Goal: Information Seeking & Learning: Learn about a topic

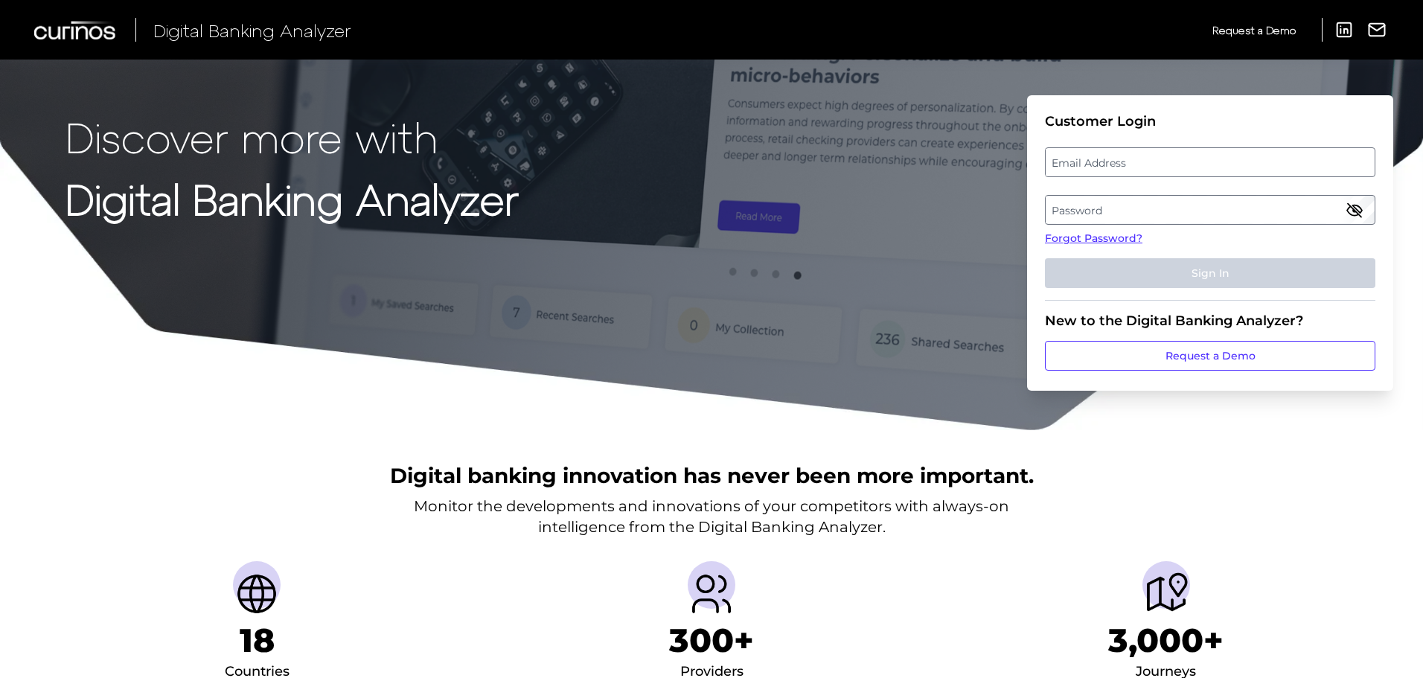
click at [1086, 152] on label "Email Address" at bounding box center [1210, 162] width 328 height 27
click at [1086, 152] on input "email" at bounding box center [1210, 162] width 330 height 30
type input "[EMAIL_ADDRESS][DOMAIN_NAME]"
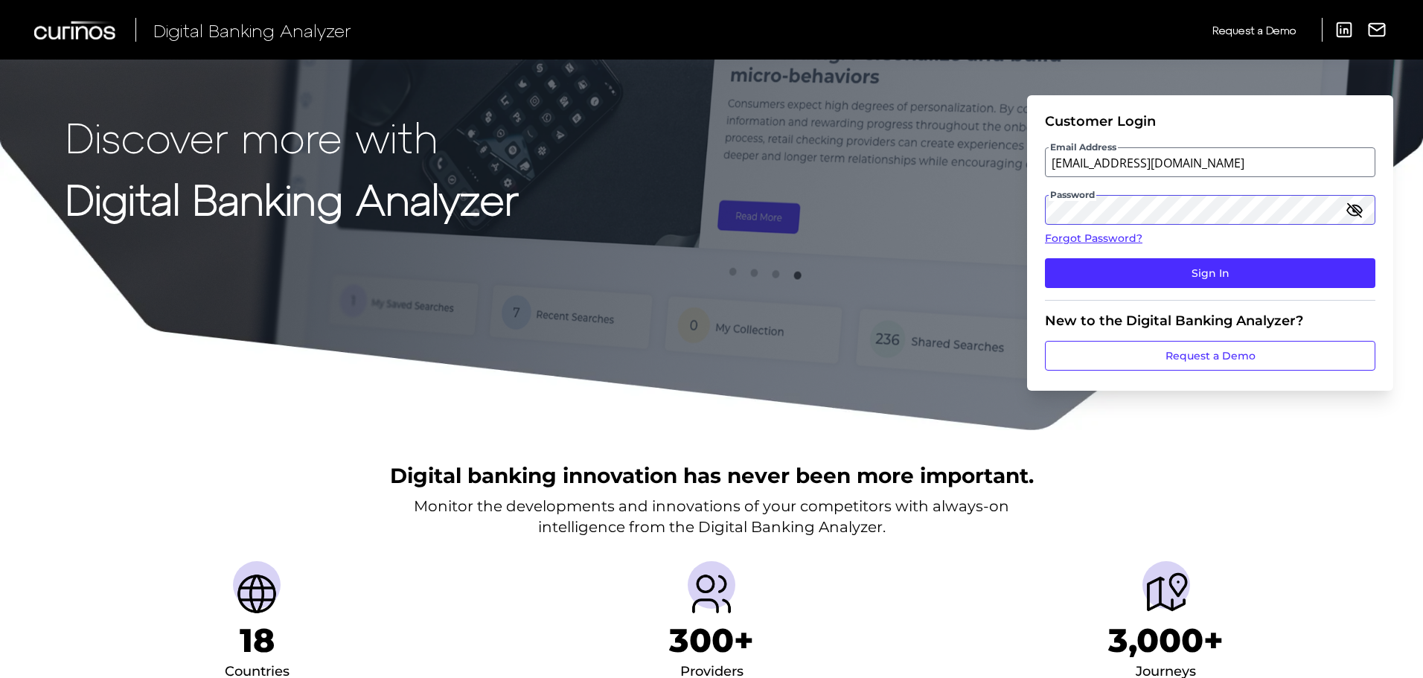
click at [1045, 258] on button "Sign In" at bounding box center [1210, 273] width 330 height 30
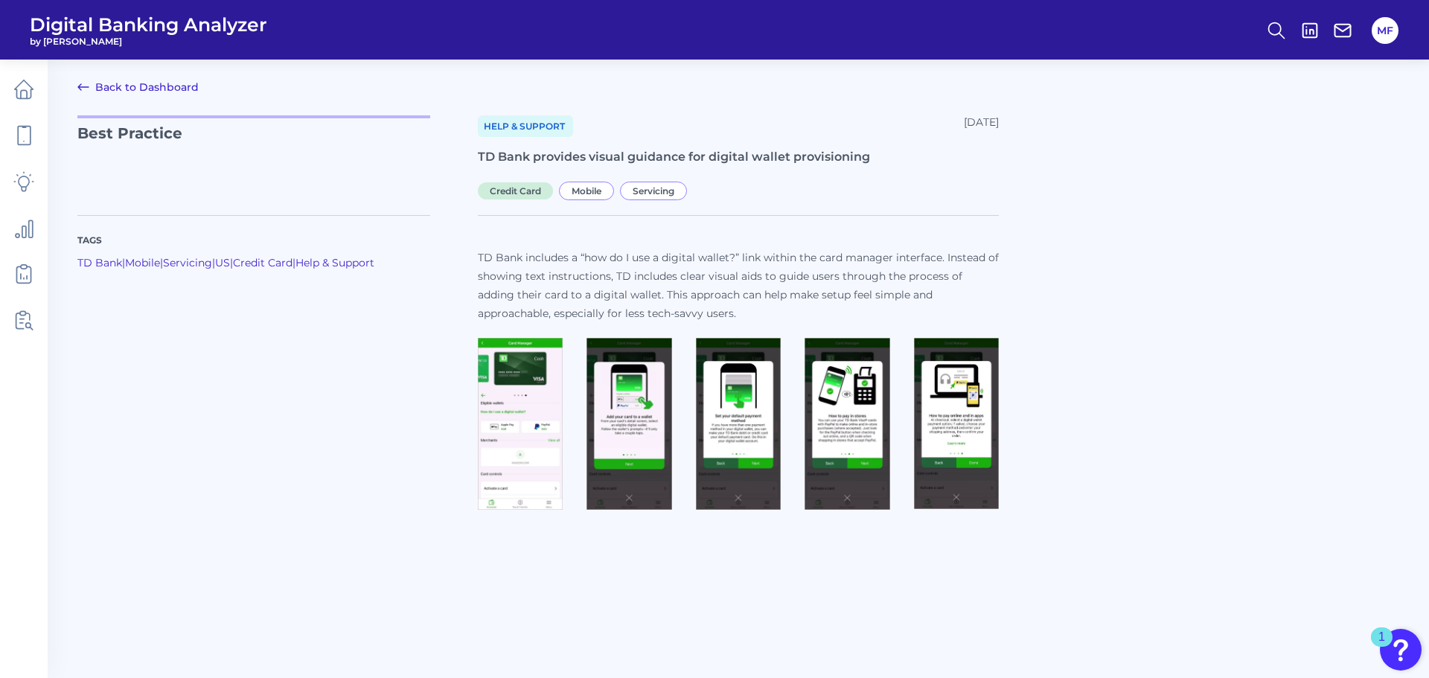
click at [519, 413] on img at bounding box center [520, 424] width 85 height 173
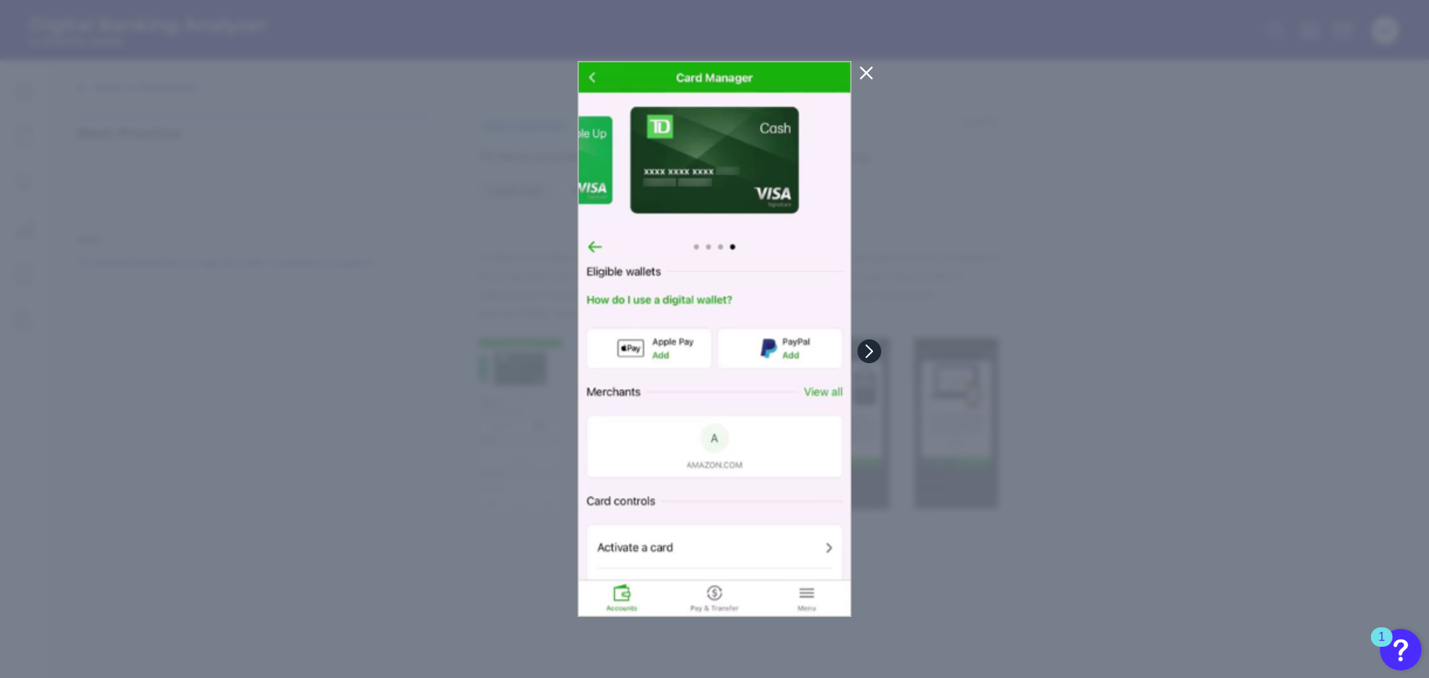
click at [879, 351] on button at bounding box center [870, 351] width 24 height 24
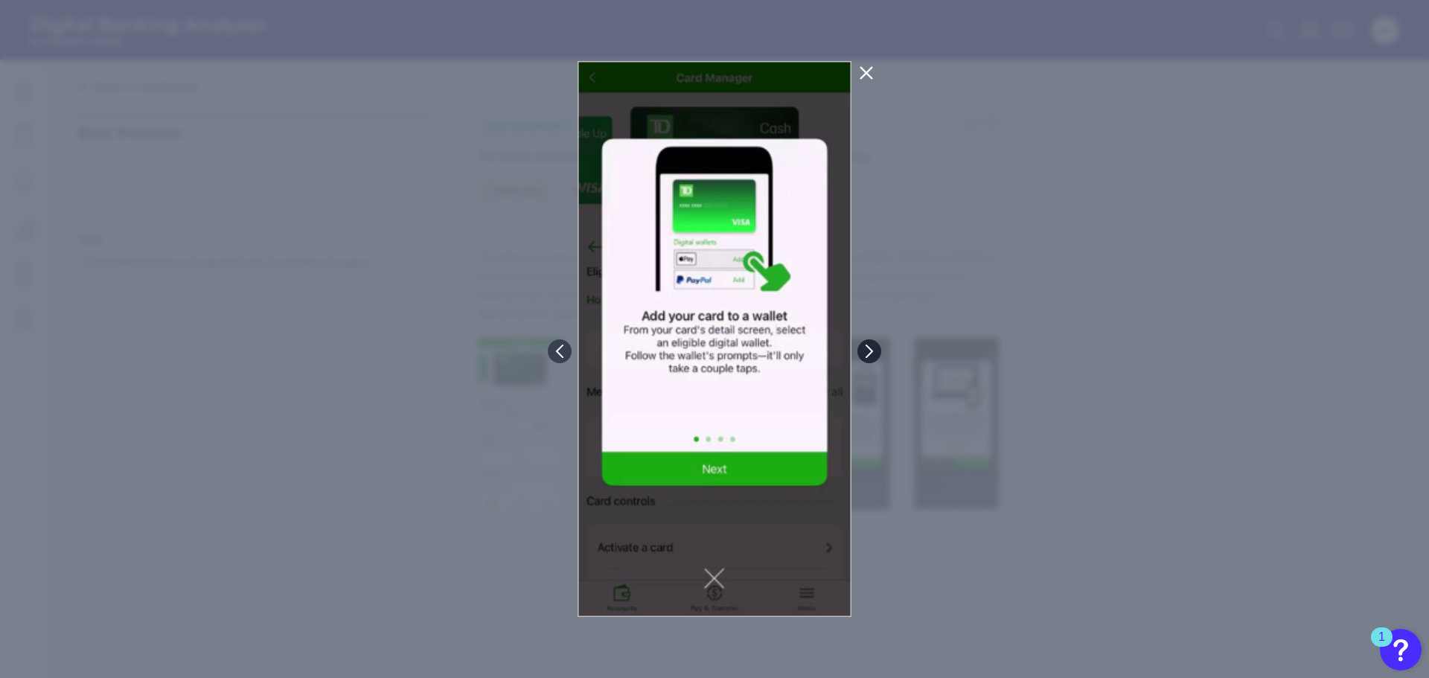
click at [879, 351] on button at bounding box center [870, 351] width 24 height 24
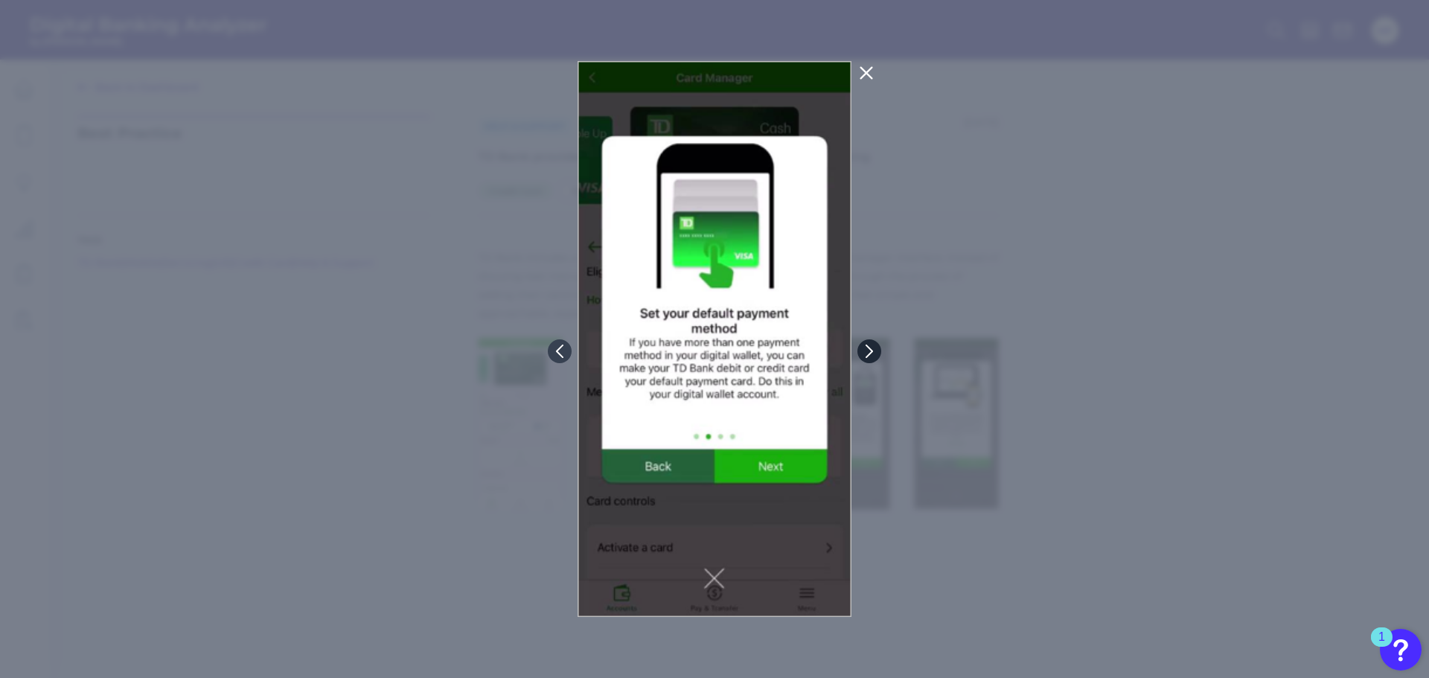
click at [879, 351] on button at bounding box center [870, 351] width 24 height 24
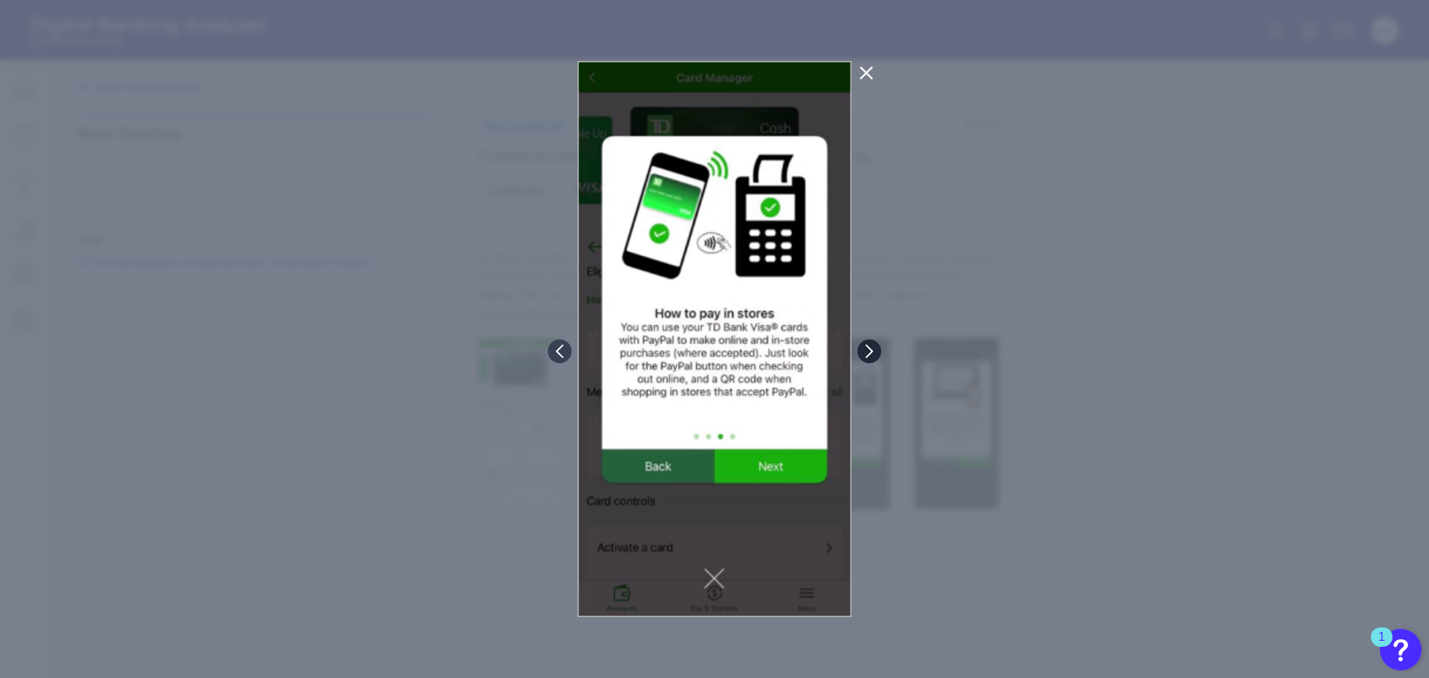
click at [879, 351] on button at bounding box center [870, 351] width 24 height 24
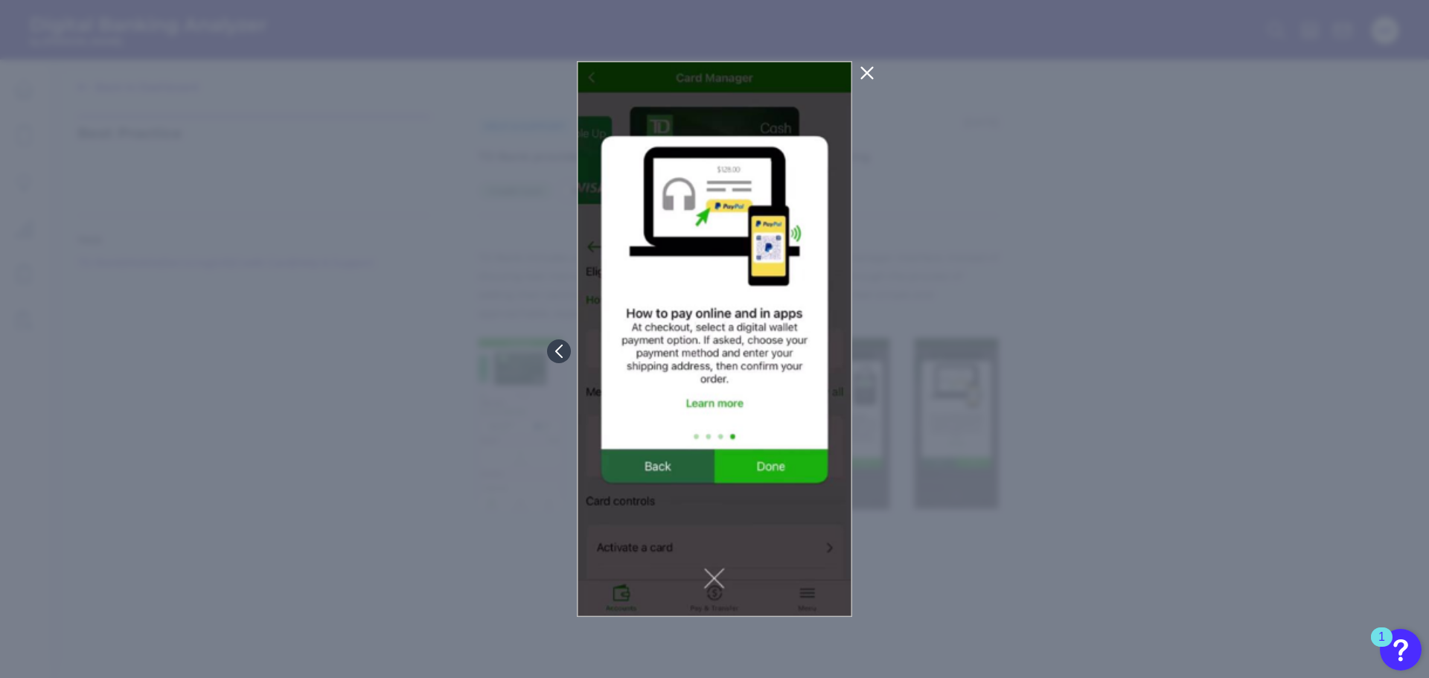
click at [862, 72] on icon at bounding box center [867, 73] width 18 height 18
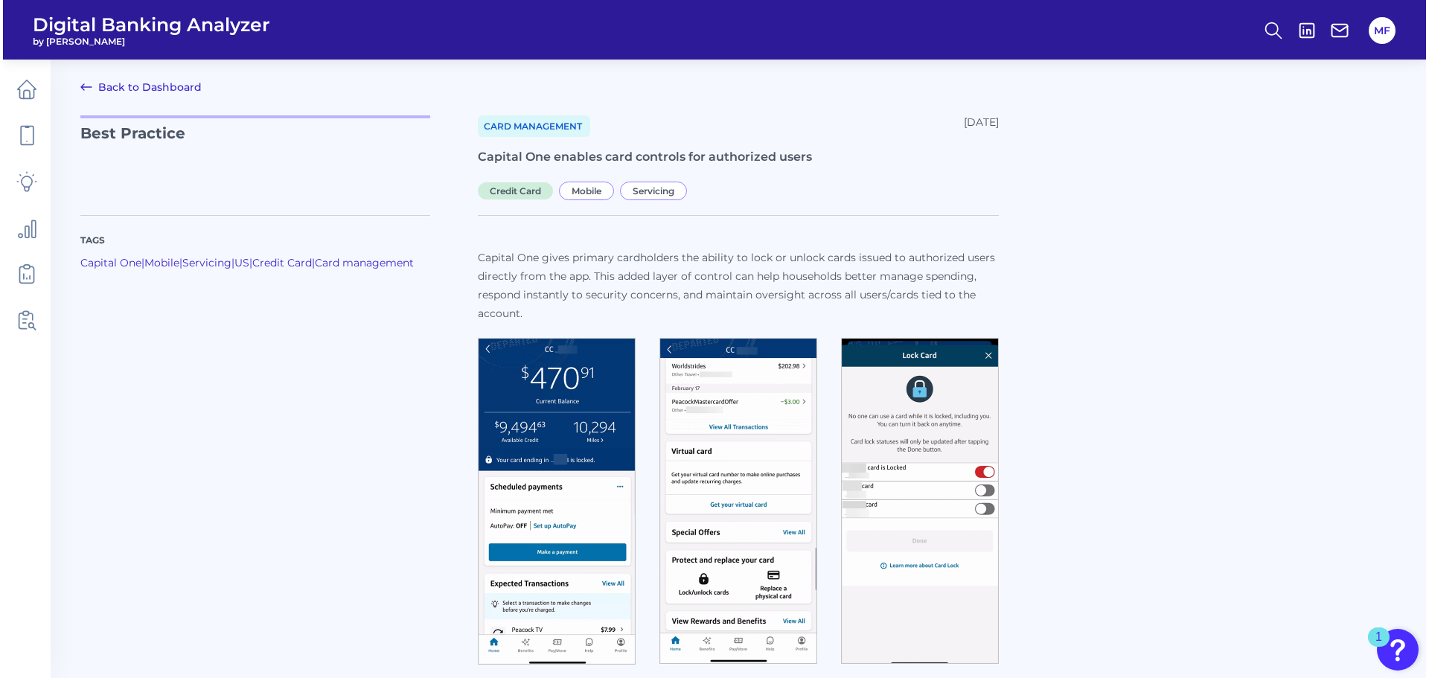
scroll to position [15, 0]
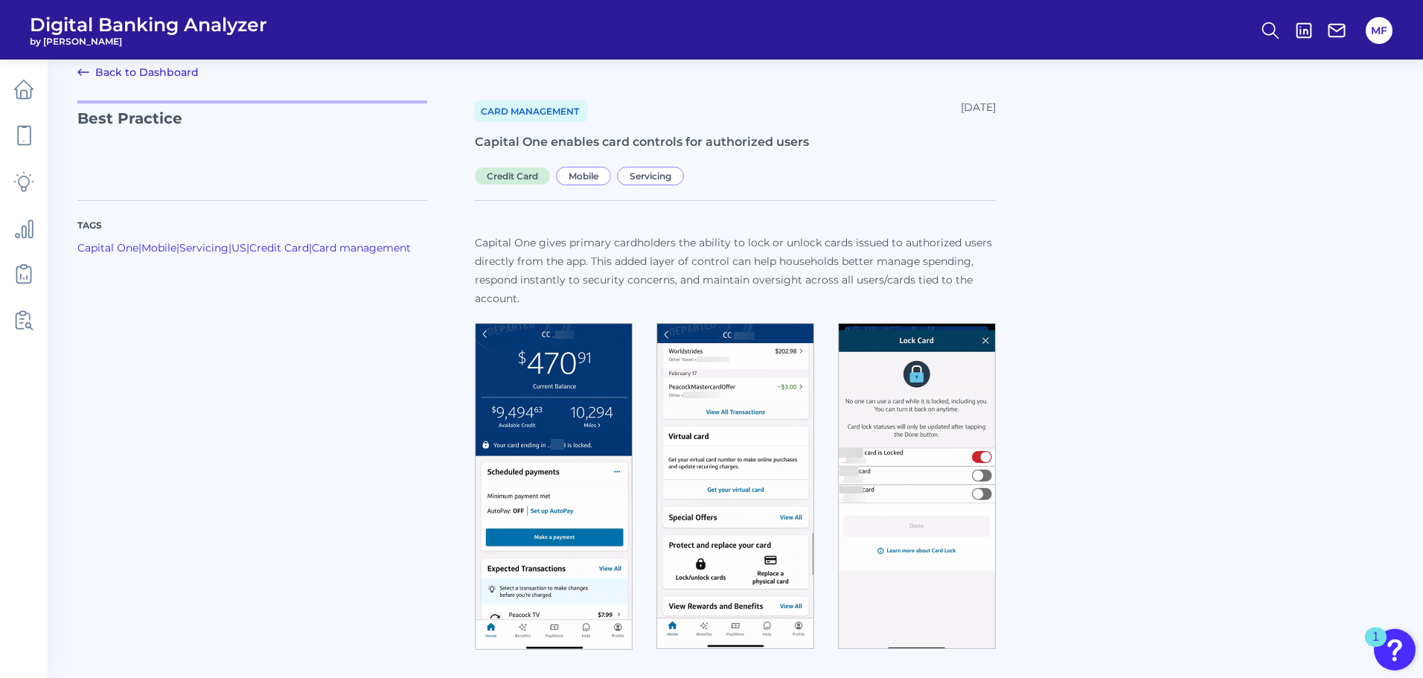
click at [581, 403] on img at bounding box center [554, 486] width 158 height 327
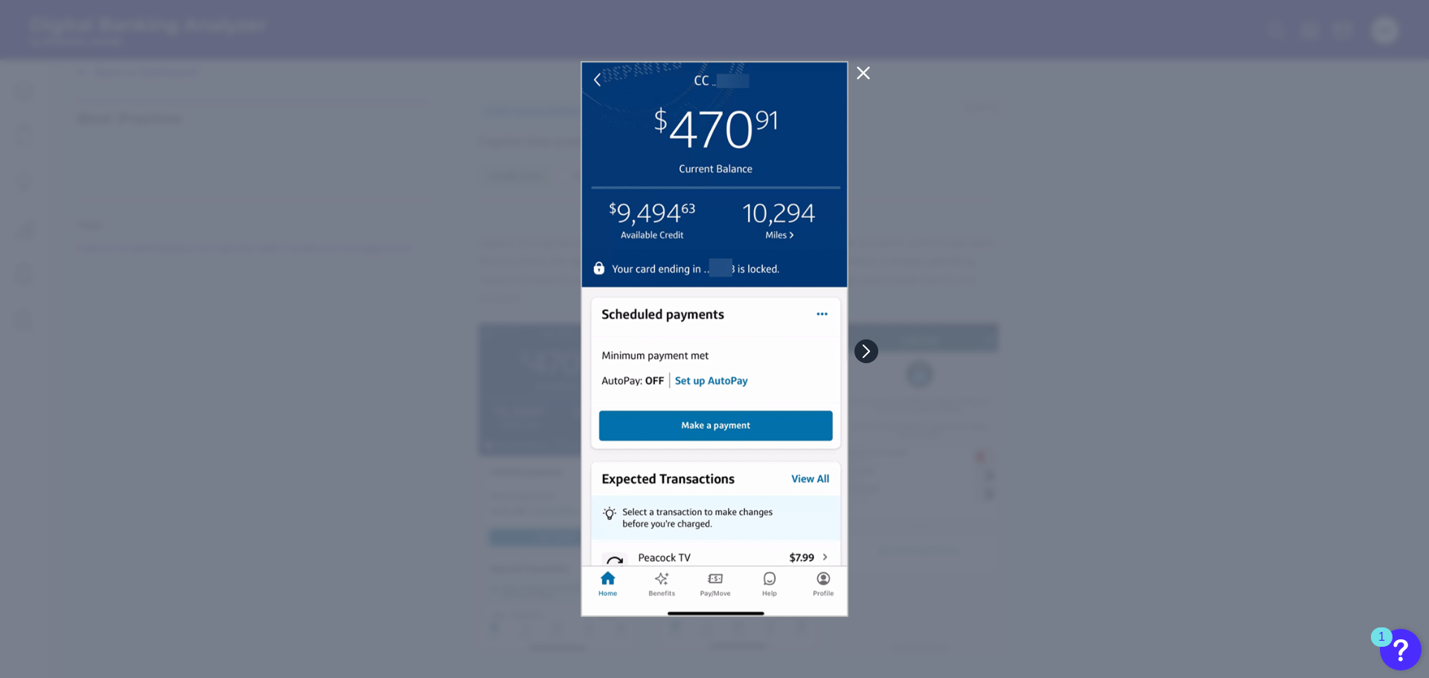
click at [867, 350] on icon at bounding box center [866, 351] width 6 height 12
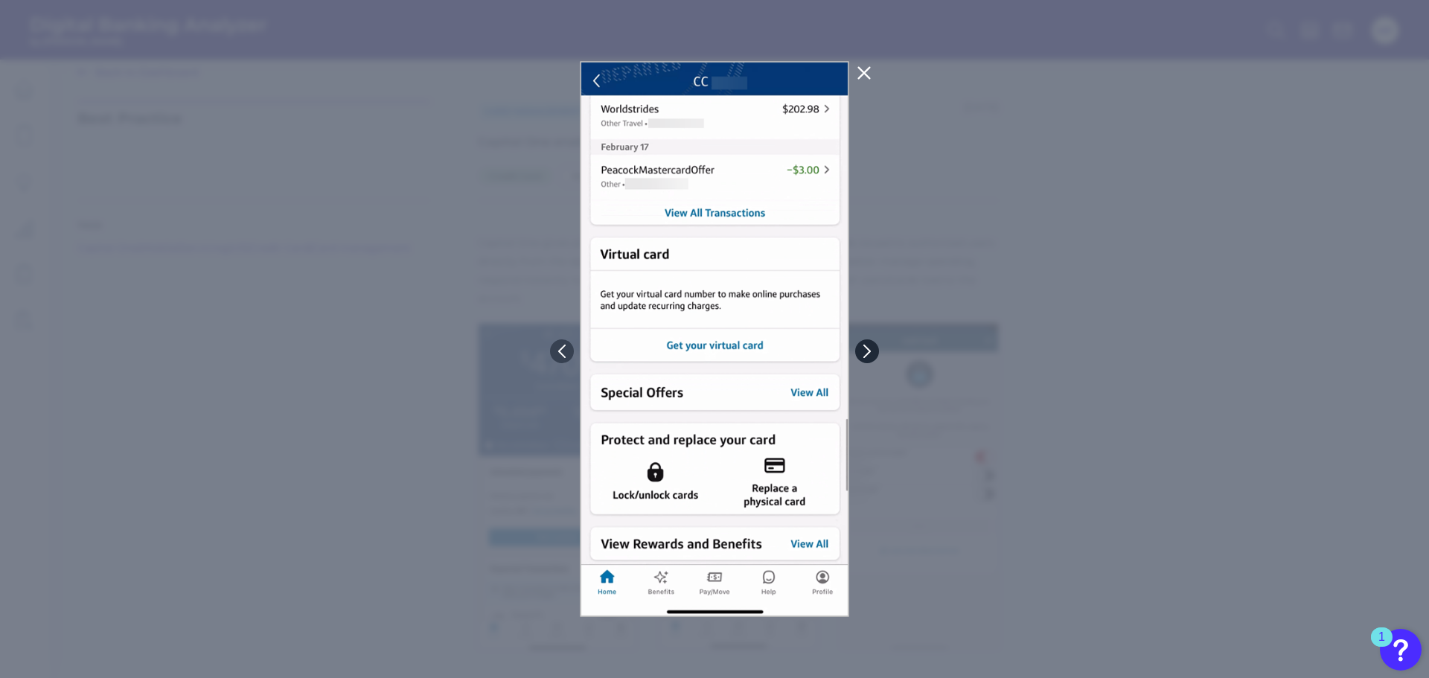
click at [867, 350] on icon at bounding box center [866, 351] width 13 height 13
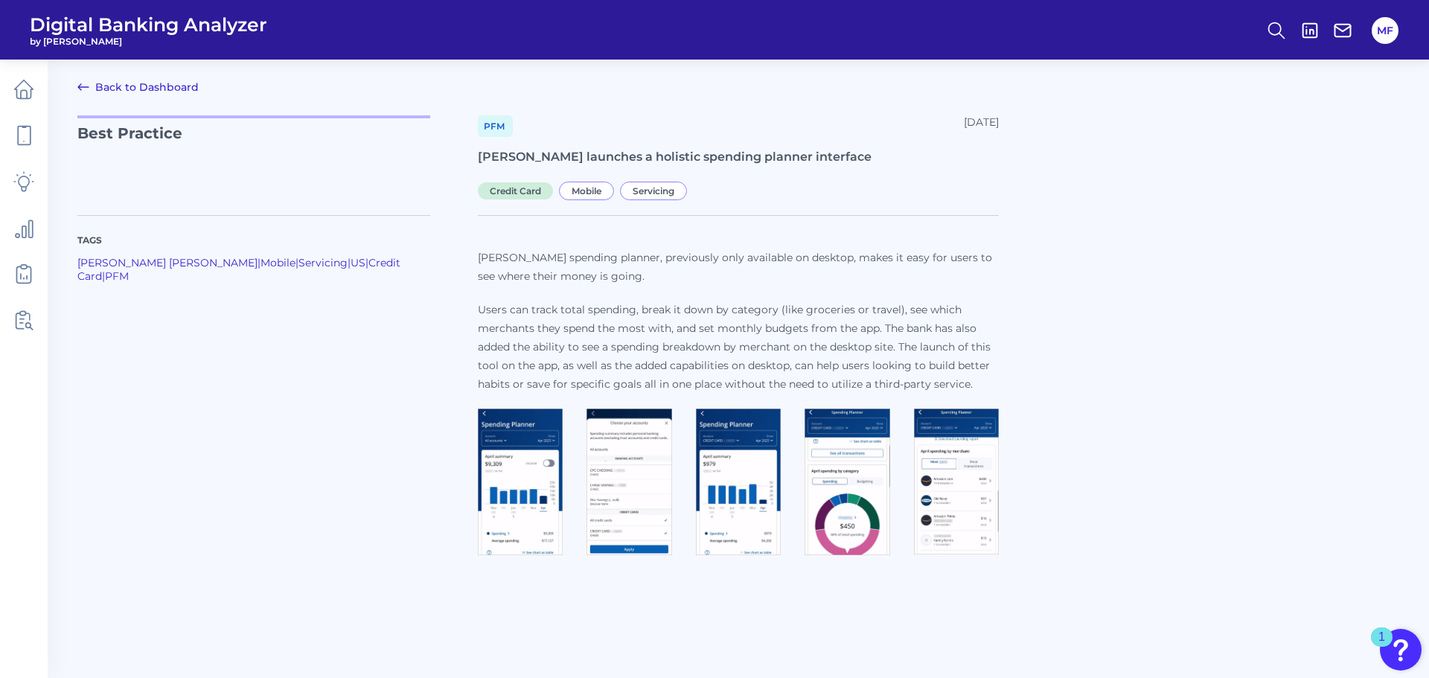
click at [520, 445] on img at bounding box center [520, 482] width 85 height 147
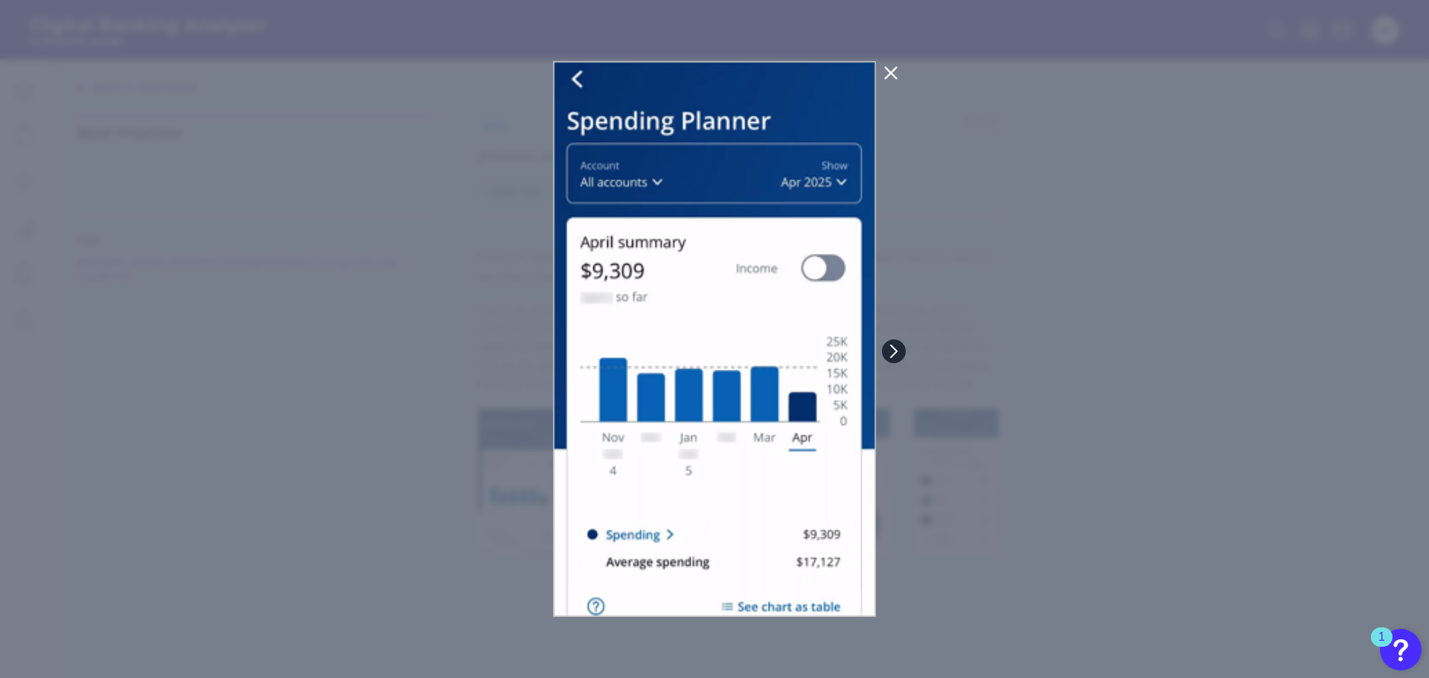
click at [898, 354] on icon at bounding box center [893, 351] width 13 height 13
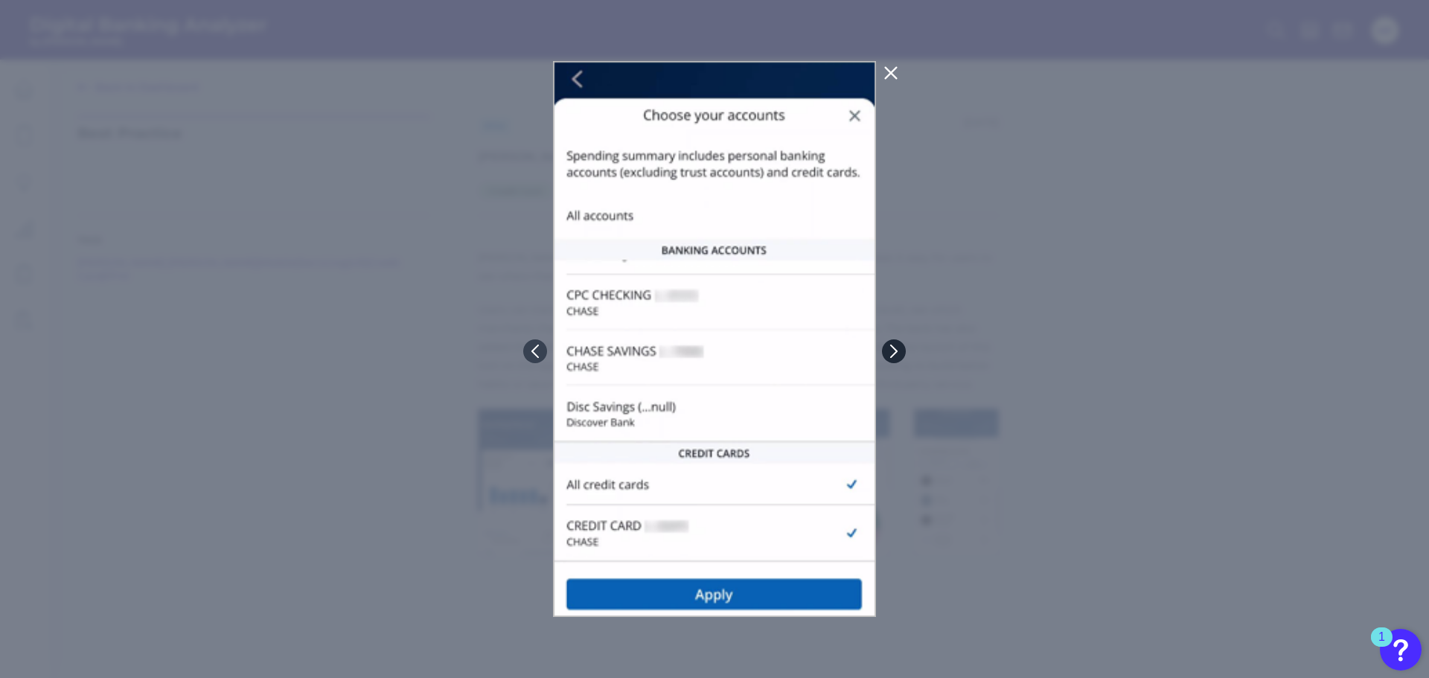
click at [898, 354] on icon at bounding box center [893, 351] width 13 height 13
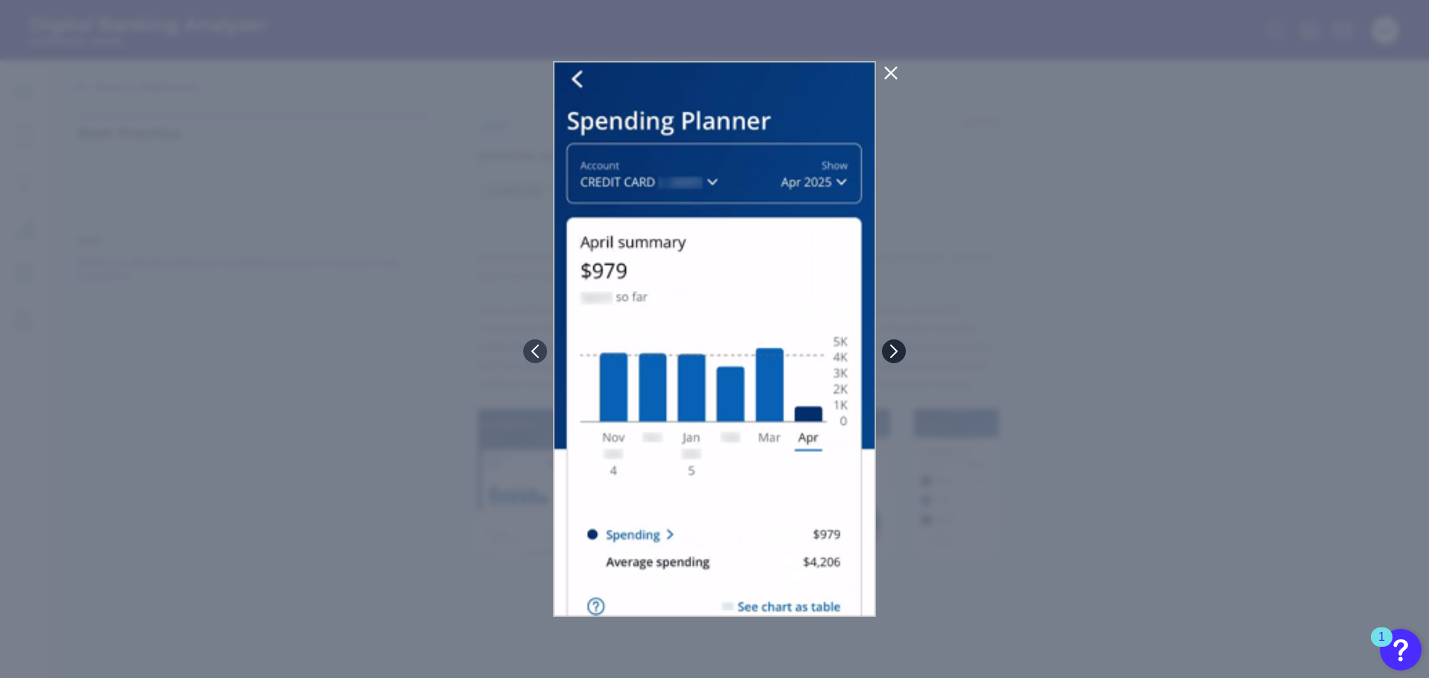
click at [898, 354] on icon at bounding box center [893, 351] width 13 height 13
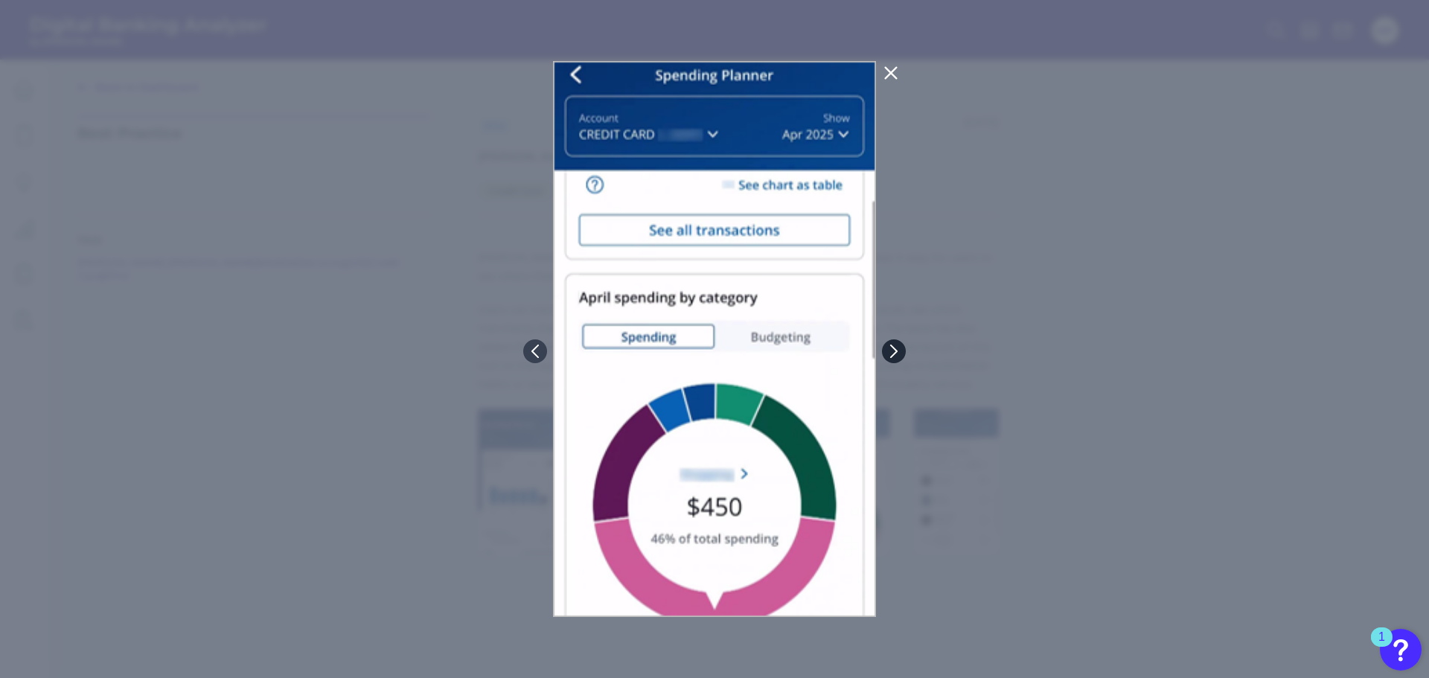
click at [898, 354] on icon at bounding box center [893, 351] width 13 height 13
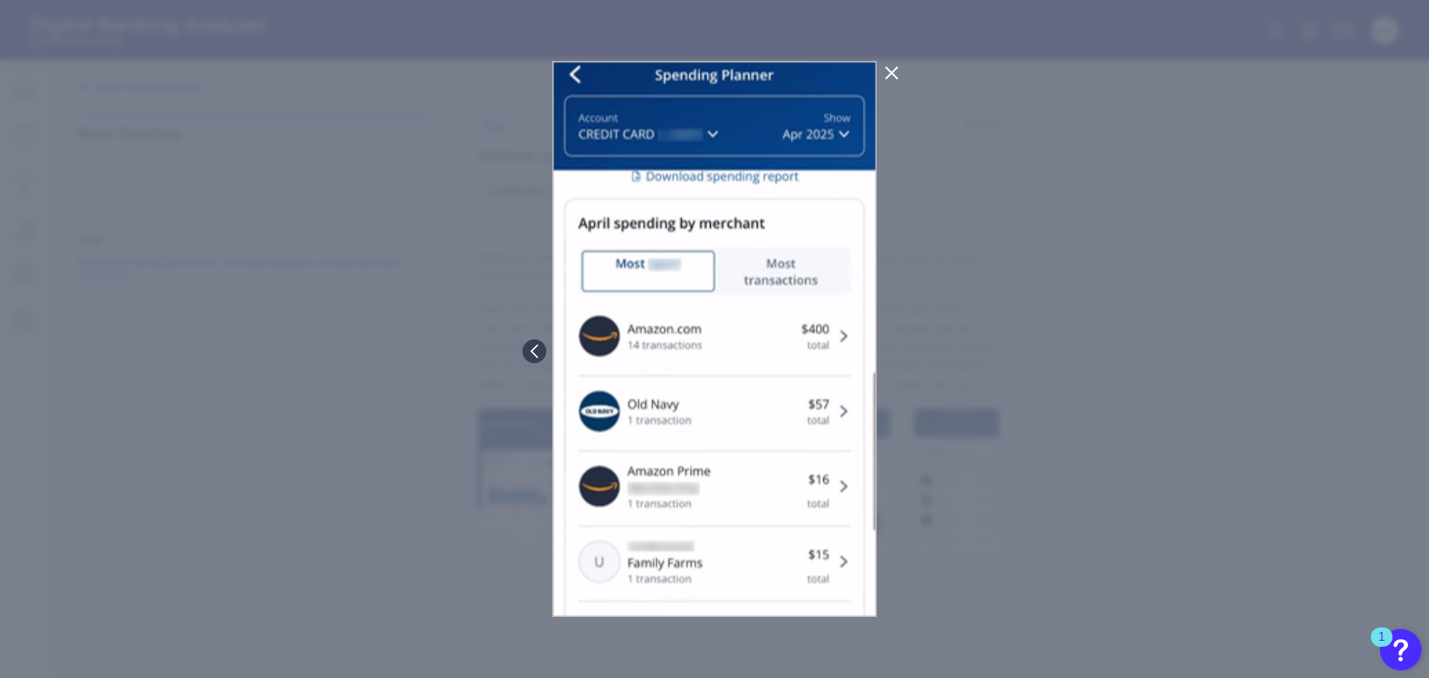
click at [890, 68] on icon at bounding box center [892, 73] width 18 height 18
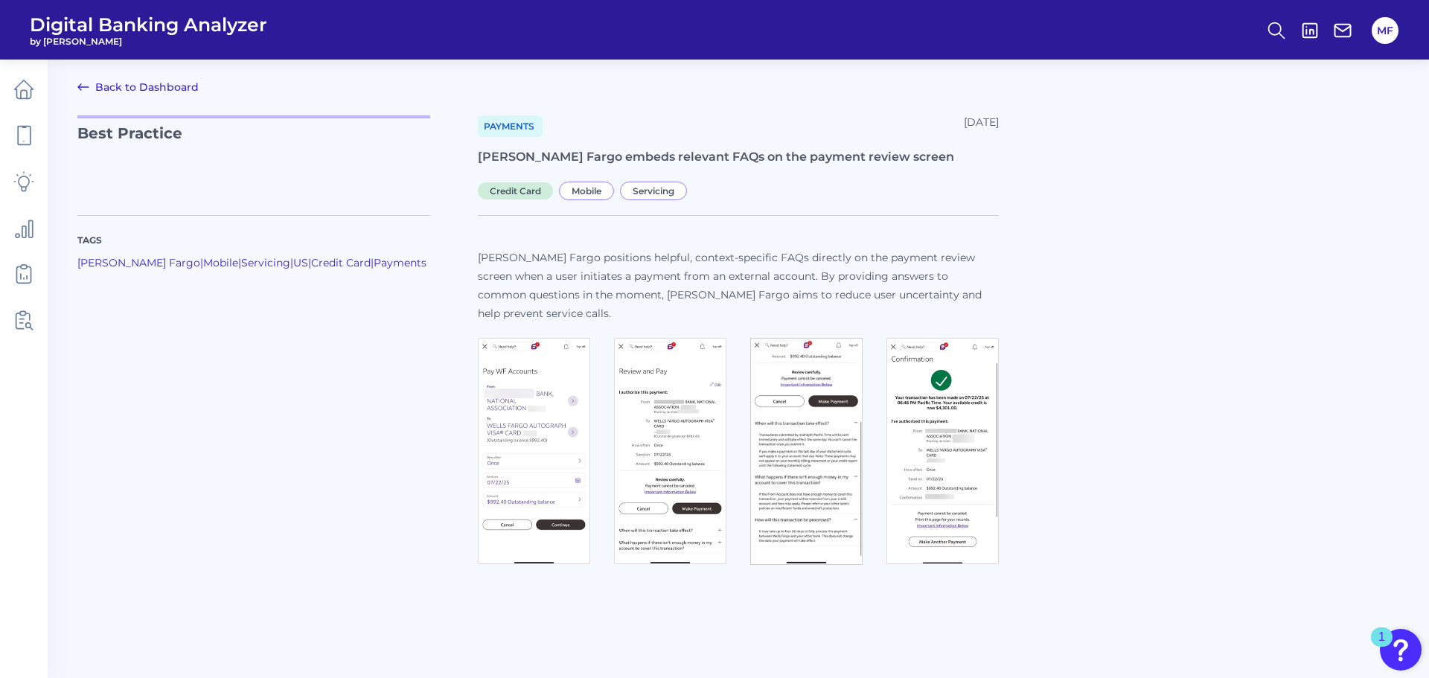
click at [518, 363] on img at bounding box center [534, 451] width 112 height 226
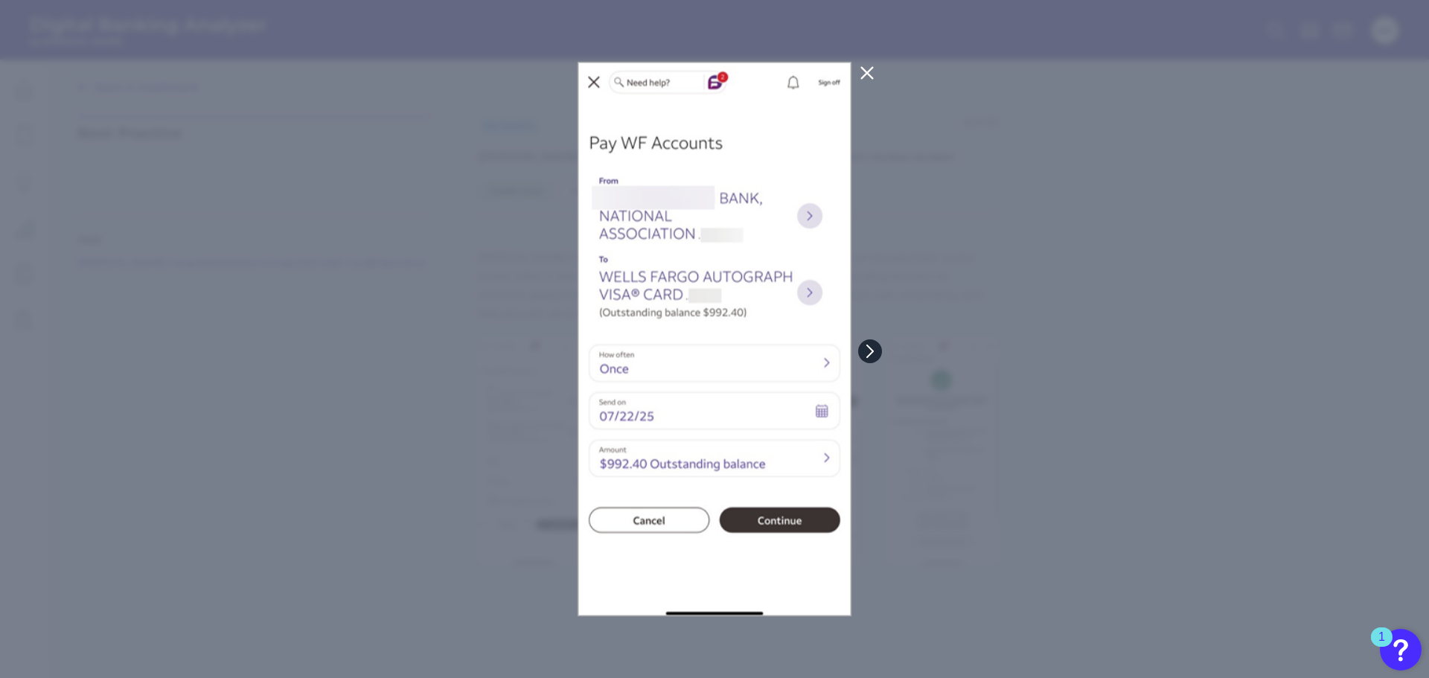
click at [872, 349] on icon at bounding box center [870, 351] width 6 height 12
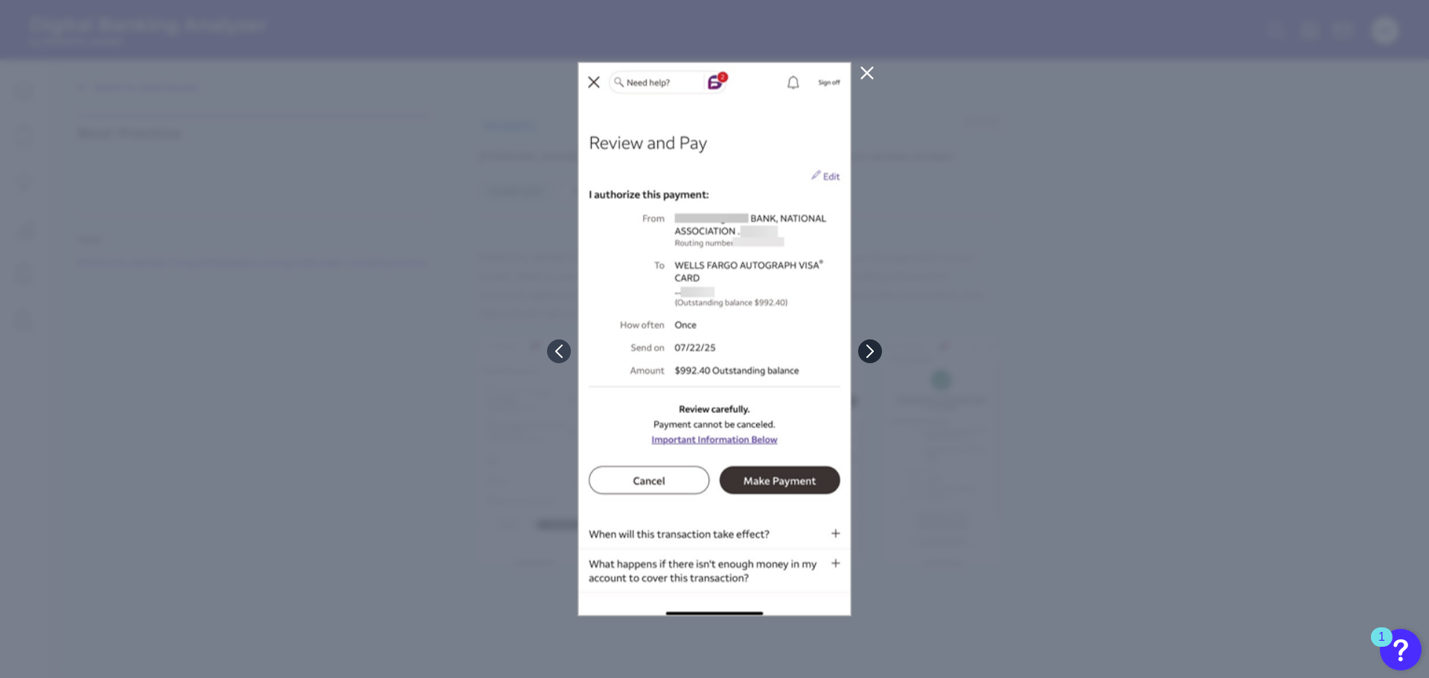
click at [872, 349] on icon at bounding box center [870, 351] width 6 height 12
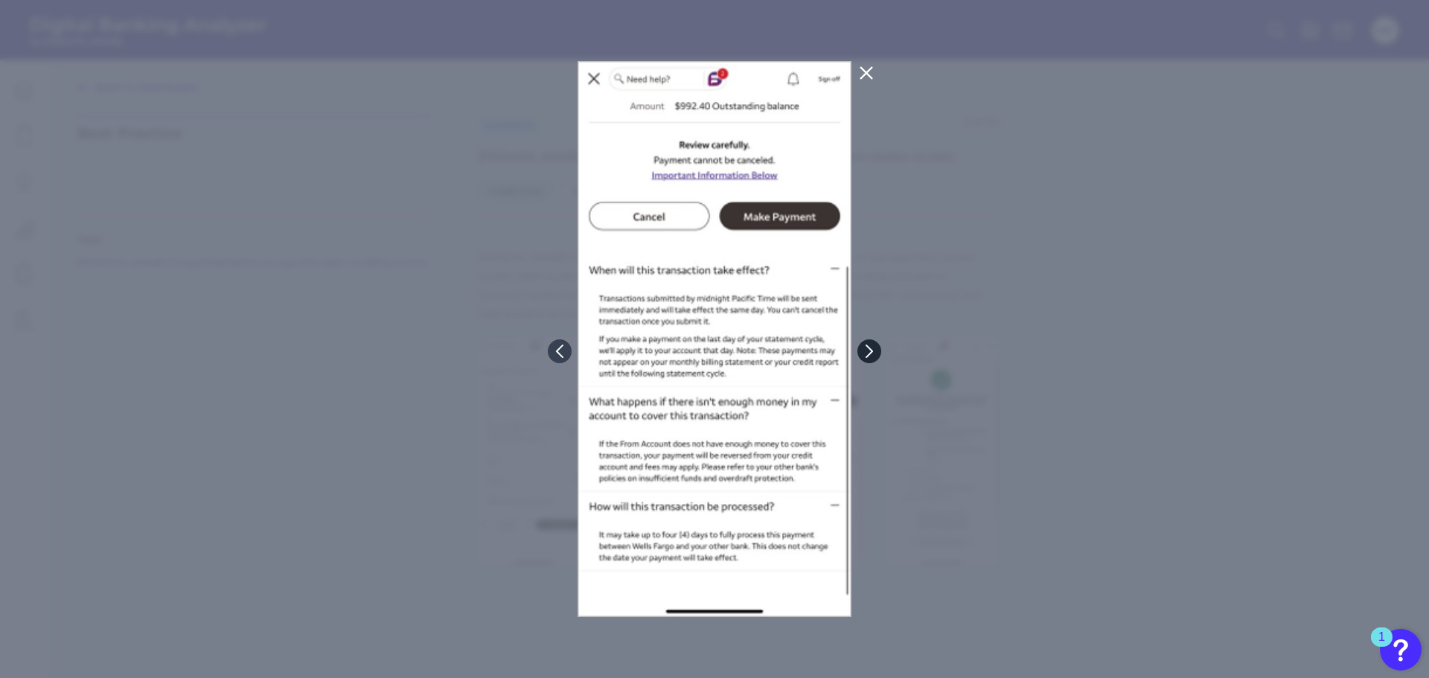
click at [872, 349] on icon at bounding box center [869, 351] width 13 height 13
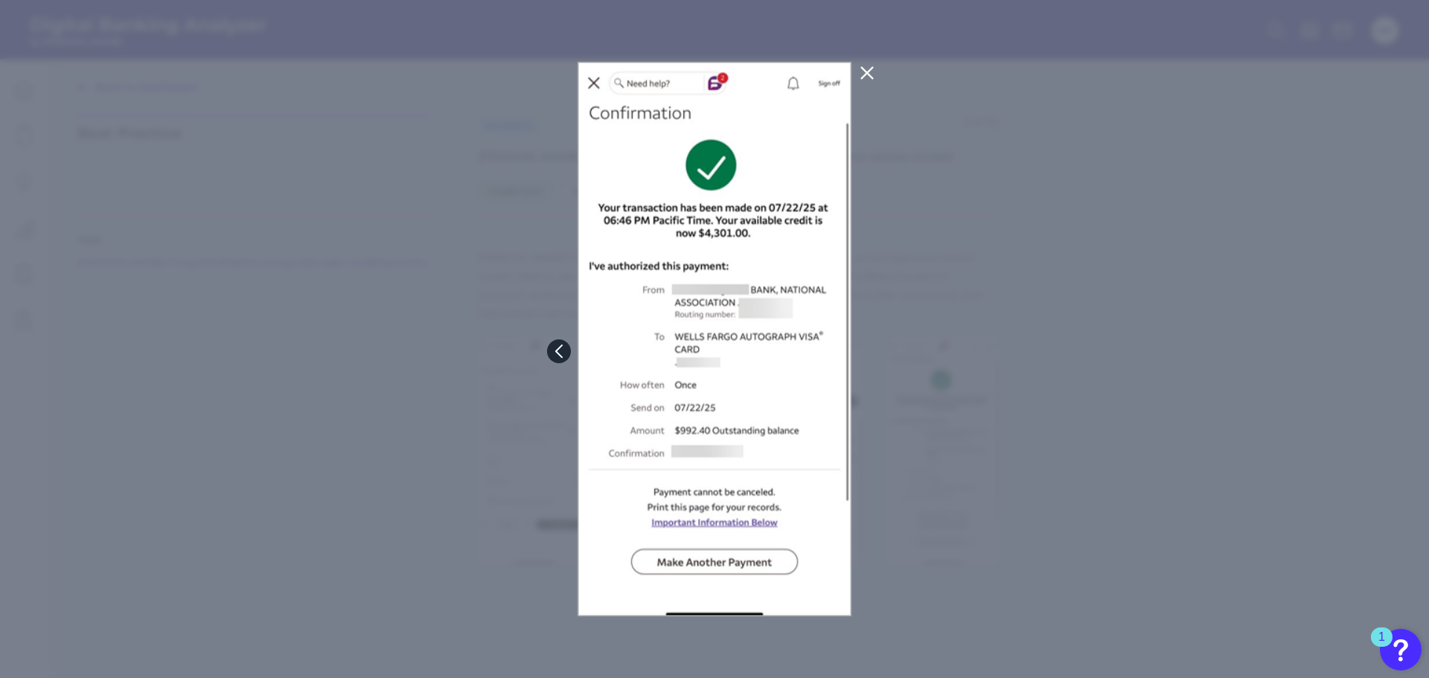
click at [560, 348] on icon at bounding box center [558, 351] width 6 height 12
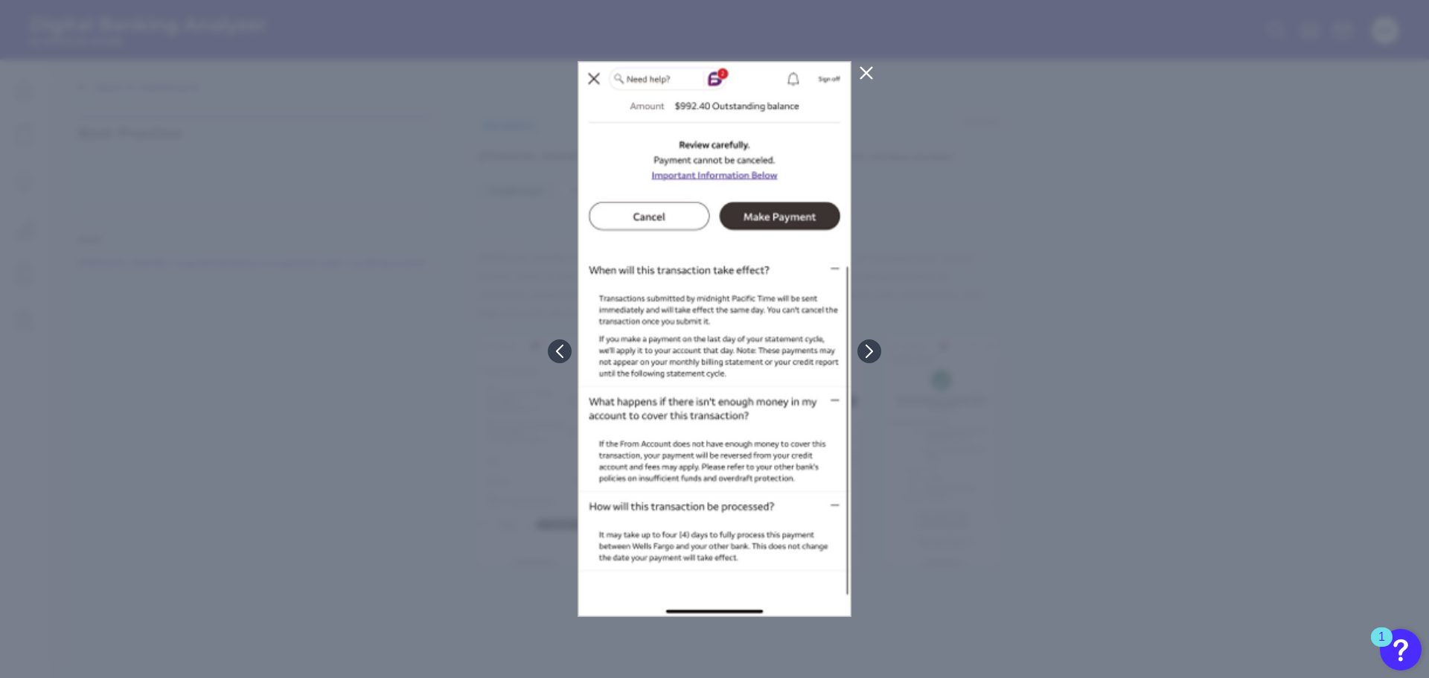
click at [865, 77] on icon at bounding box center [867, 73] width 18 height 18
